Goal: Register for event/course

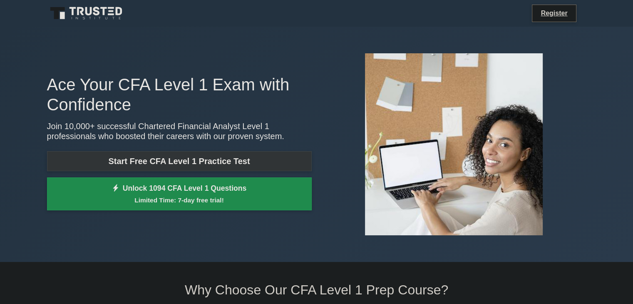
click at [145, 167] on link "Start Free CFA Level 1 Practice Test" at bounding box center [179, 161] width 265 height 20
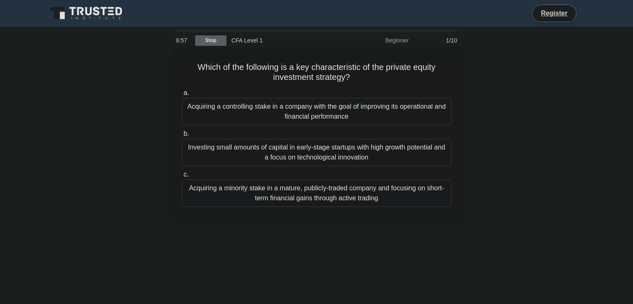
click at [217, 45] on link "Stop" at bounding box center [210, 40] width 31 height 10
